Goal: Task Accomplishment & Management: Manage account settings

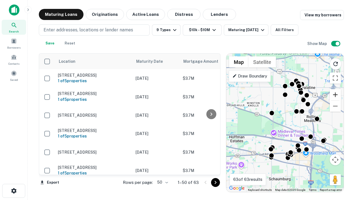
click at [335, 94] on button "Zoom in" at bounding box center [334, 94] width 11 height 11
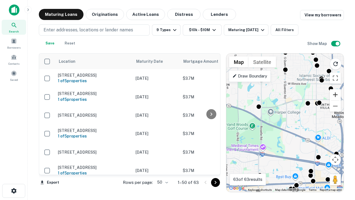
click at [335, 94] on button "Zoom in" at bounding box center [334, 94] width 11 height 11
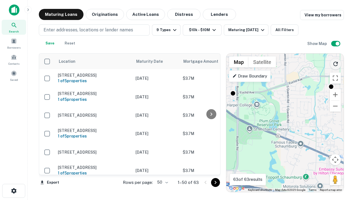
click at [335, 63] on icon "Reload search area" at bounding box center [335, 63] width 7 height 7
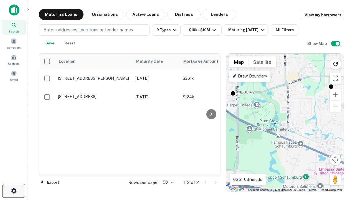
click at [14, 190] on icon "button" at bounding box center [14, 190] width 7 height 7
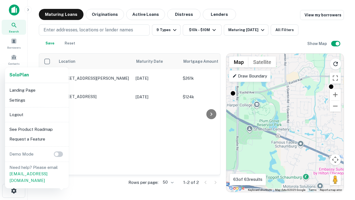
click at [37, 114] on li "Logout" at bounding box center [36, 114] width 59 height 10
